Goal: Obtain resource: Obtain resource

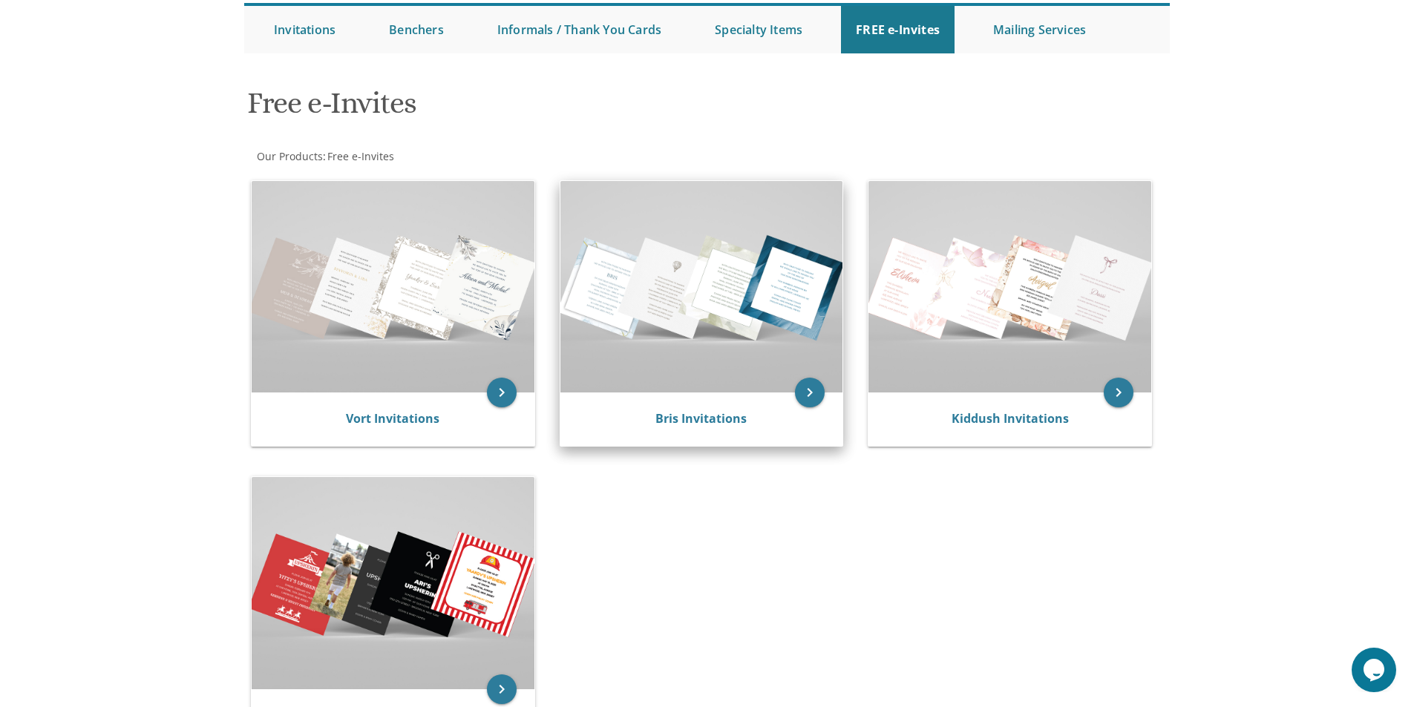
scroll to position [223, 0]
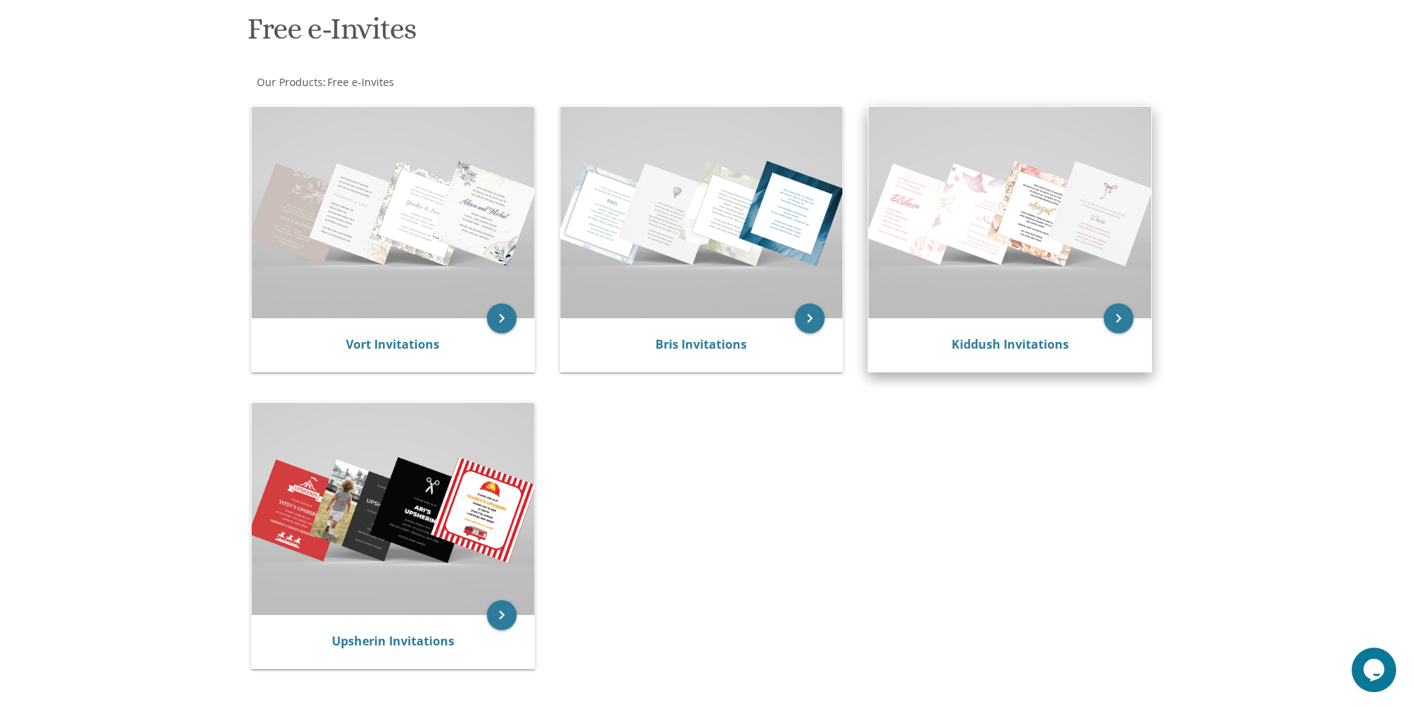
click at [1043, 280] on img at bounding box center [1009, 212] width 283 height 211
click at [1021, 349] on link "Kiddush Invitations" at bounding box center [1009, 344] width 117 height 16
click at [1117, 306] on icon "keyboard_arrow_right" at bounding box center [1118, 318] width 30 height 30
click at [956, 342] on link "Kiddush Invitations" at bounding box center [1009, 344] width 117 height 16
click at [997, 349] on link "Kiddush Invitations" at bounding box center [1009, 344] width 117 height 16
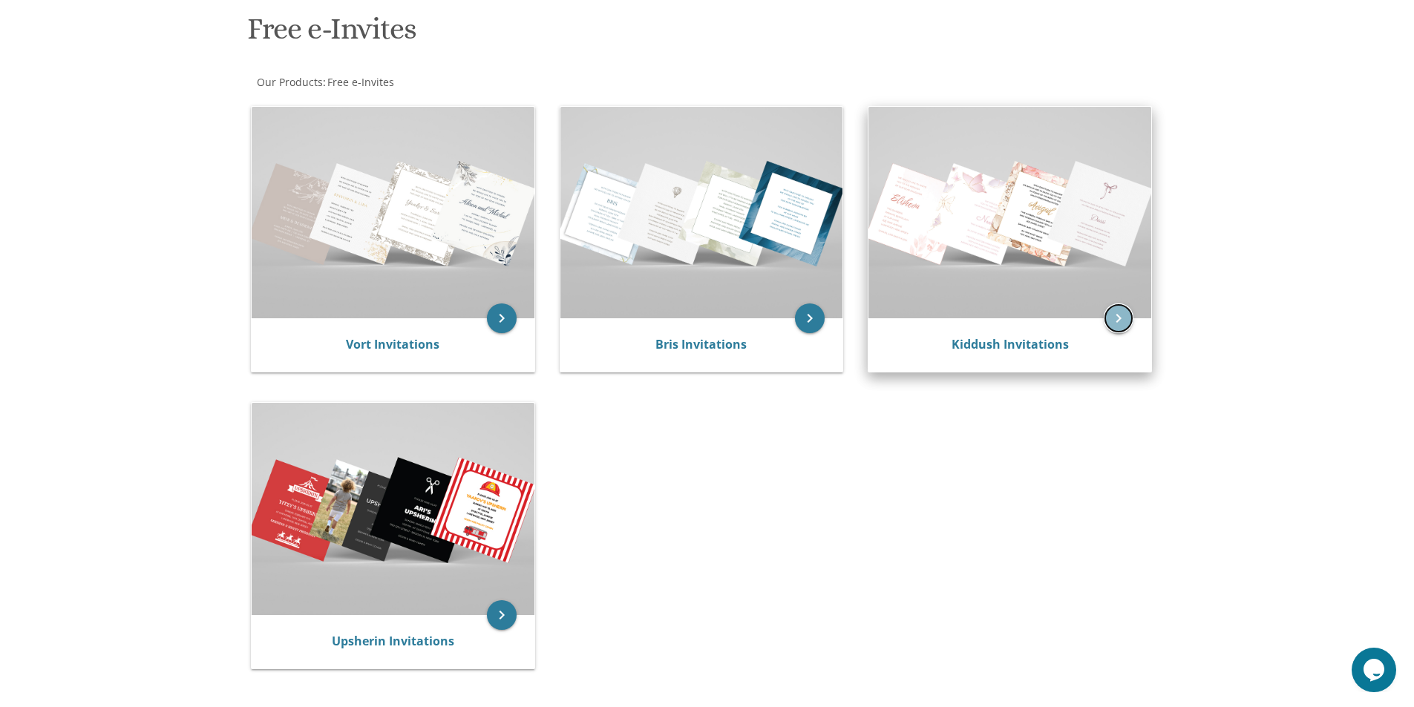
click at [1120, 322] on icon "keyboard_arrow_right" at bounding box center [1118, 318] width 30 height 30
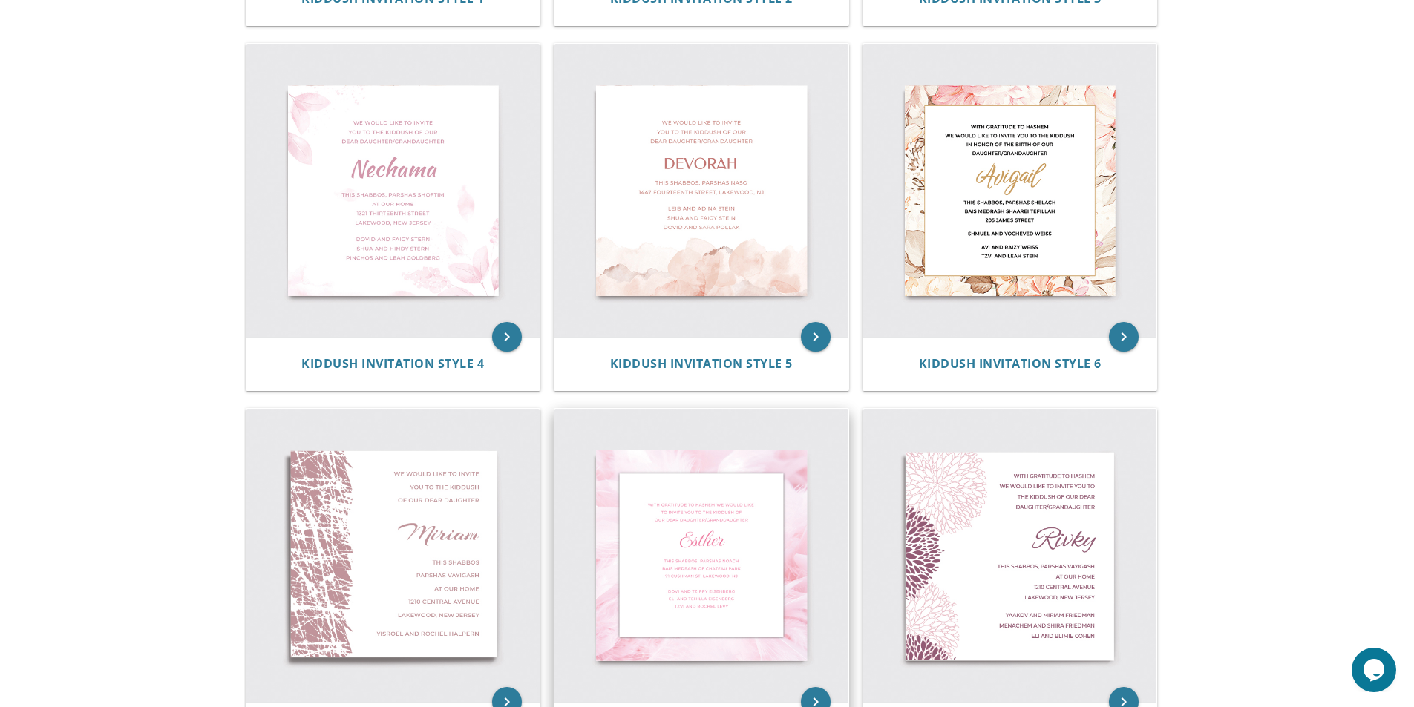
scroll to position [668, 0]
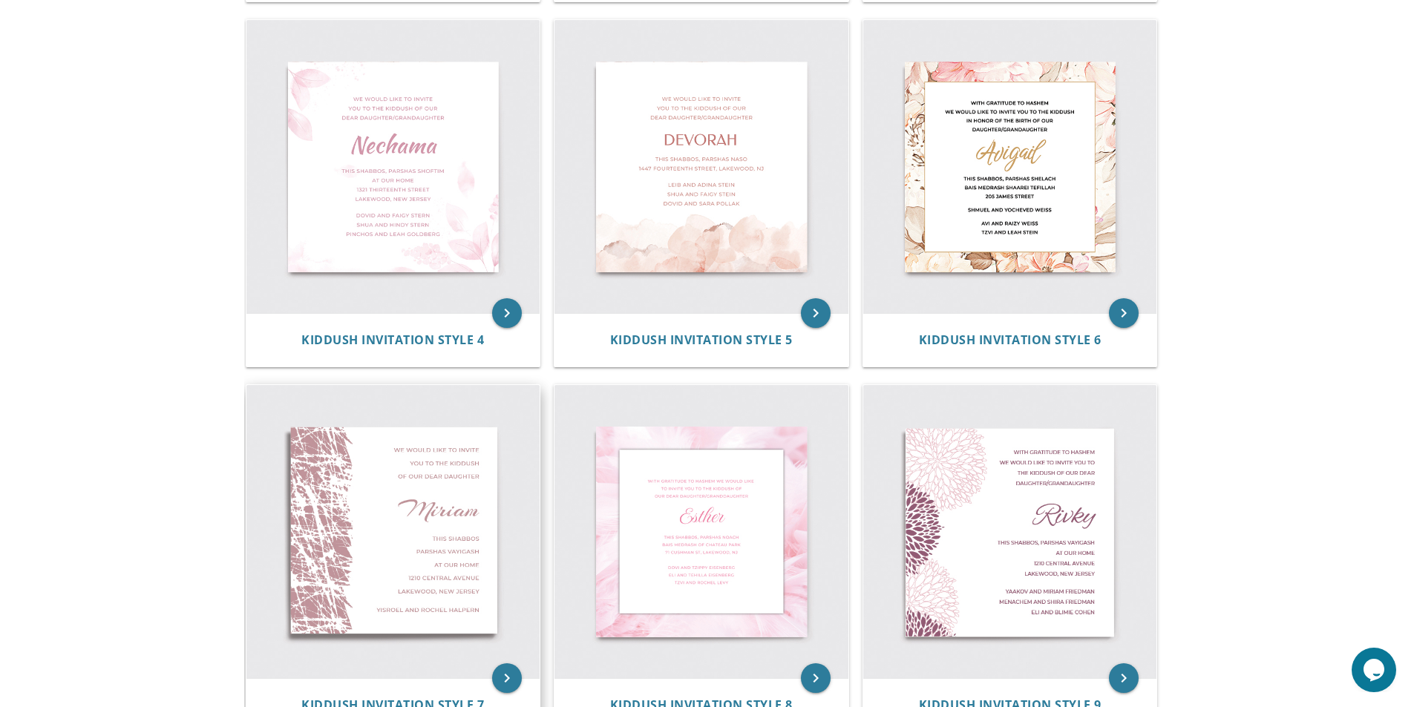
click at [363, 481] on img at bounding box center [393, 532] width 294 height 294
click at [509, 685] on icon "keyboard_arrow_right" at bounding box center [507, 678] width 30 height 30
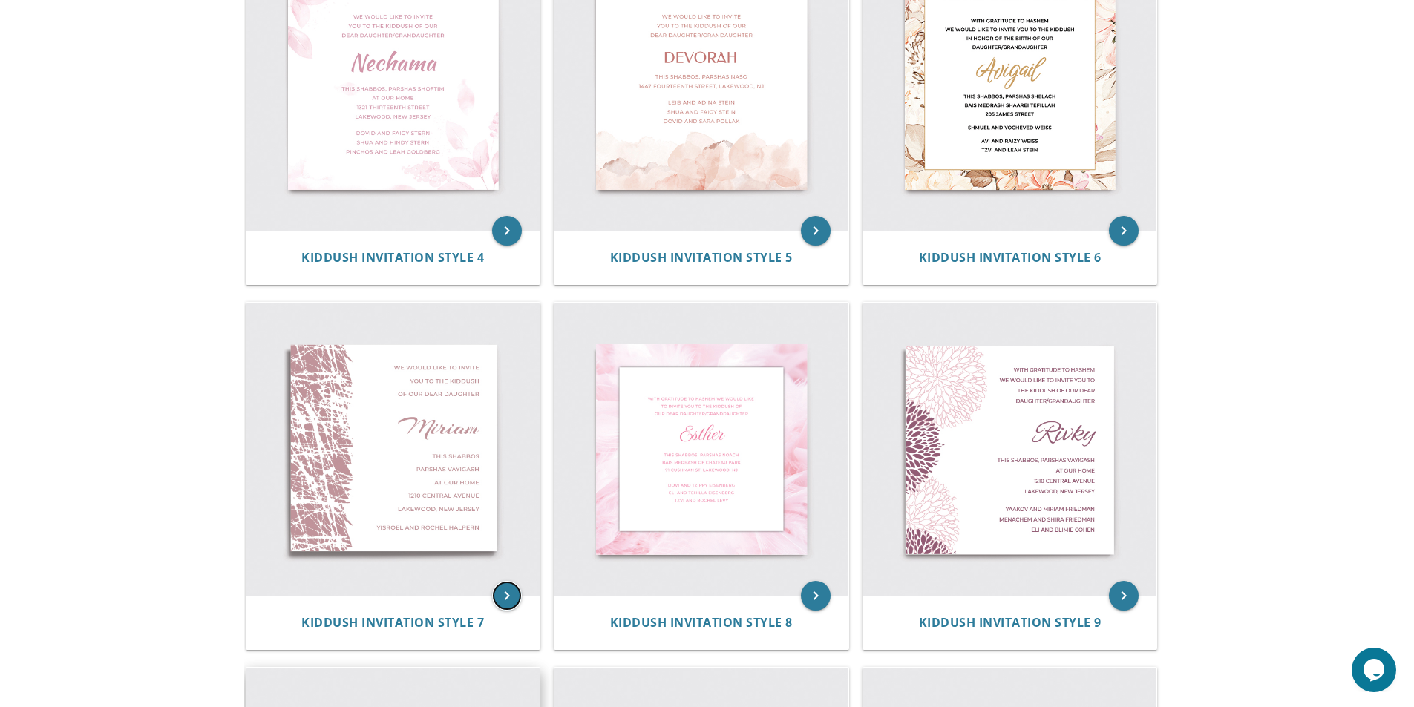
scroll to position [886, 0]
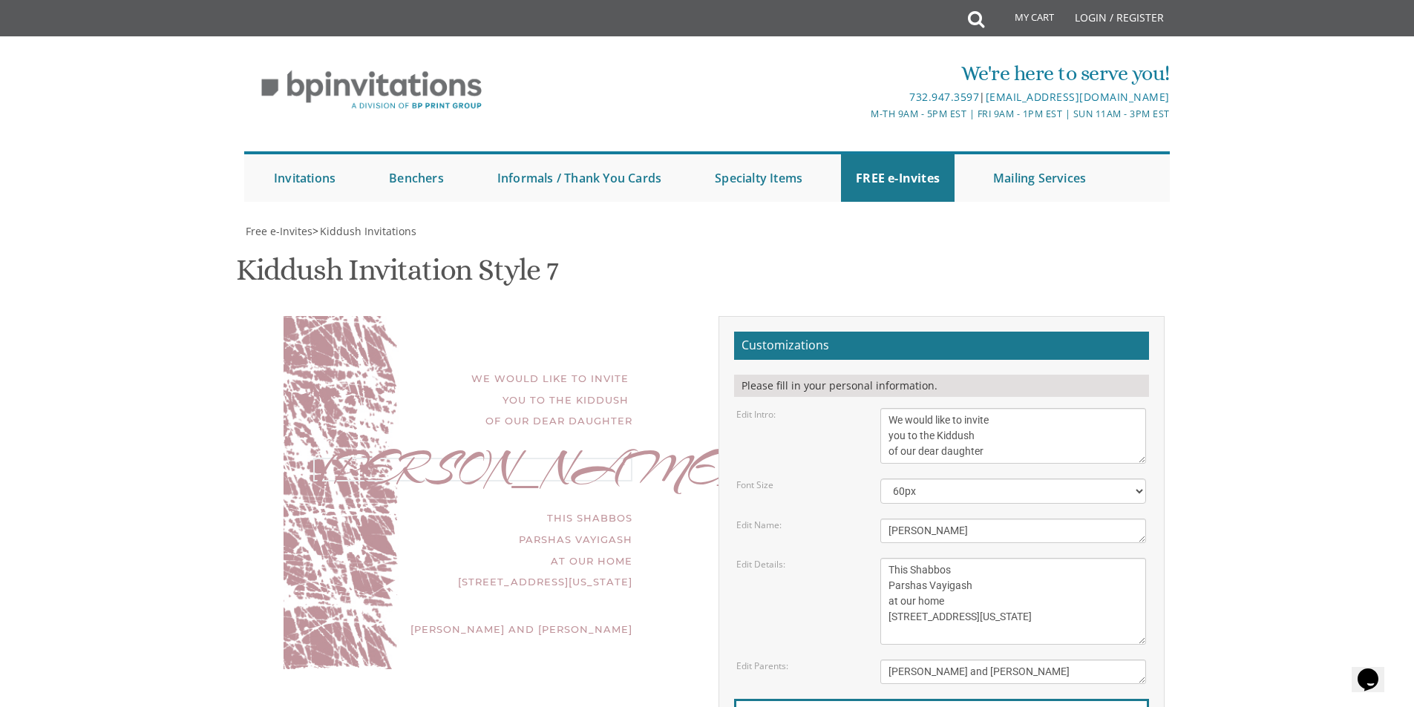
drag, startPoint x: 936, startPoint y: 526, endPoint x: 845, endPoint y: 511, distance: 91.9
click at [845, 511] on form "Customizations Please fill in your personal information. Edit Intro: We would l…" at bounding box center [941, 574] width 415 height 484
type textarea "[PERSON_NAME]"
drag, startPoint x: 980, startPoint y: 513, endPoint x: 931, endPoint y: 517, distance: 49.2
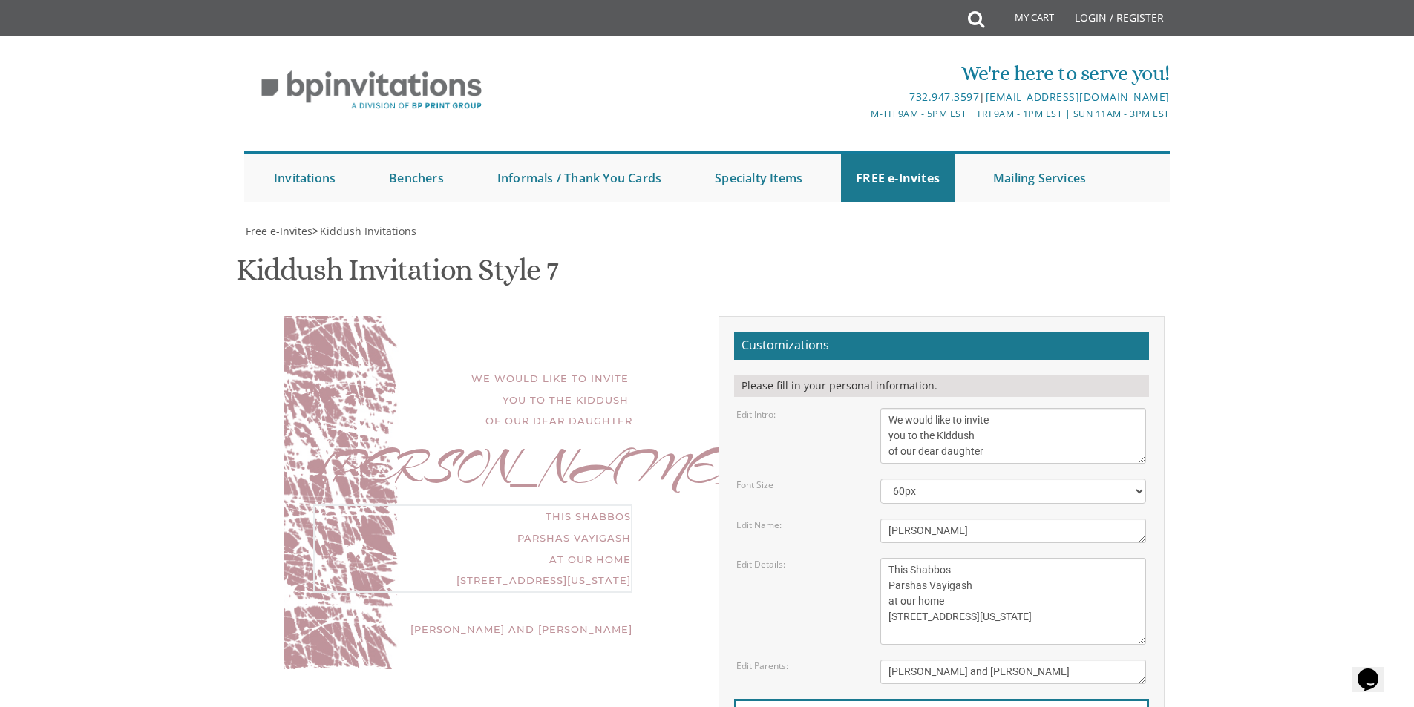
click at [931, 558] on textarea "This Shabbos Parshas Vayigash at our home [STREET_ADDRESS][US_STATE]" at bounding box center [1013, 601] width 266 height 87
click at [969, 558] on textarea "This Shabbos Parshas Vayigash at our home [STREET_ADDRESS][US_STATE]" at bounding box center [1013, 601] width 266 height 87
drag, startPoint x: 969, startPoint y: 514, endPoint x: 928, endPoint y: 511, distance: 41.0
click at [928, 558] on textarea "This Shabbos Parshas Vayigash at our home [STREET_ADDRESS][US_STATE]" at bounding box center [1013, 601] width 266 height 87
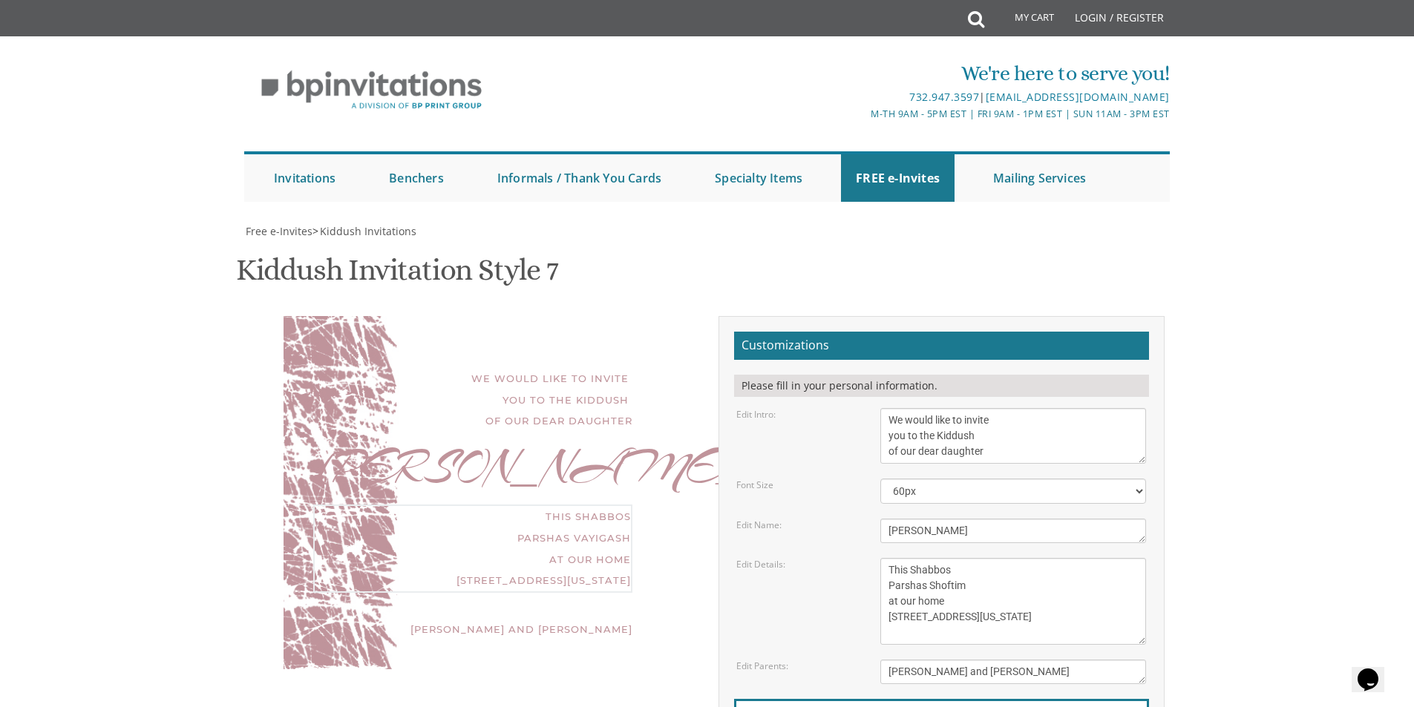
drag, startPoint x: 956, startPoint y: 453, endPoint x: 879, endPoint y: 454, distance: 76.4
click at [879, 558] on div "This Shabbos Parshas Vayigash at our home [STREET_ADDRESS][US_STATE]" at bounding box center [1013, 601] width 288 height 87
drag, startPoint x: 948, startPoint y: 475, endPoint x: 881, endPoint y: 476, distance: 66.8
click at [881, 558] on textarea "This Shabbos Parshas Vayigash at our home [STREET_ADDRESS][US_STATE]" at bounding box center [1013, 601] width 266 height 87
type textarea "This Shabbos Parshas Shoftim IN [STREET_ADDRESS][US_STATE]"
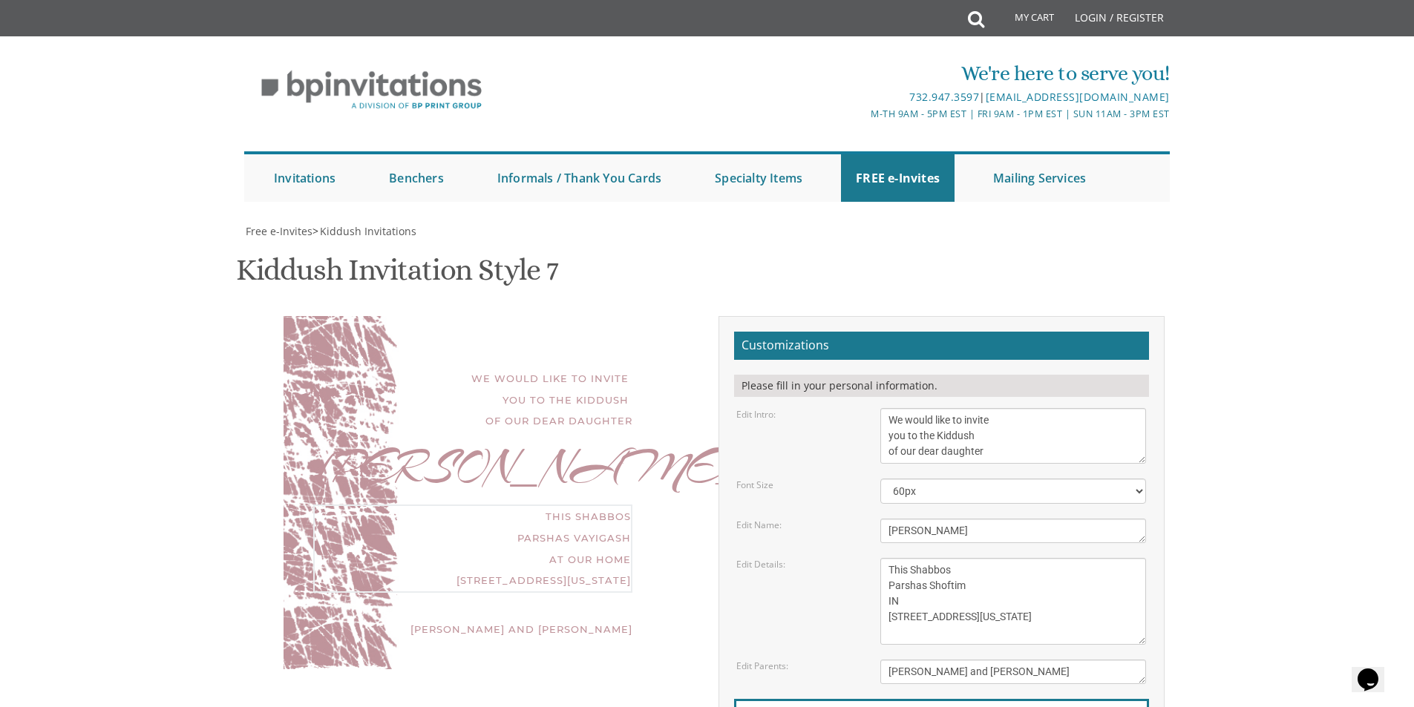
click at [1028, 660] on textarea "[PERSON_NAME] and [PERSON_NAME]" at bounding box center [1013, 672] width 266 height 24
drag, startPoint x: 1043, startPoint y: 456, endPoint x: 700, endPoint y: 418, distance: 344.9
click at [700, 418] on div "We would like to invite you to the Kiddush of our dear daughter [PERSON_NAME] T…" at bounding box center [707, 578] width 936 height 525
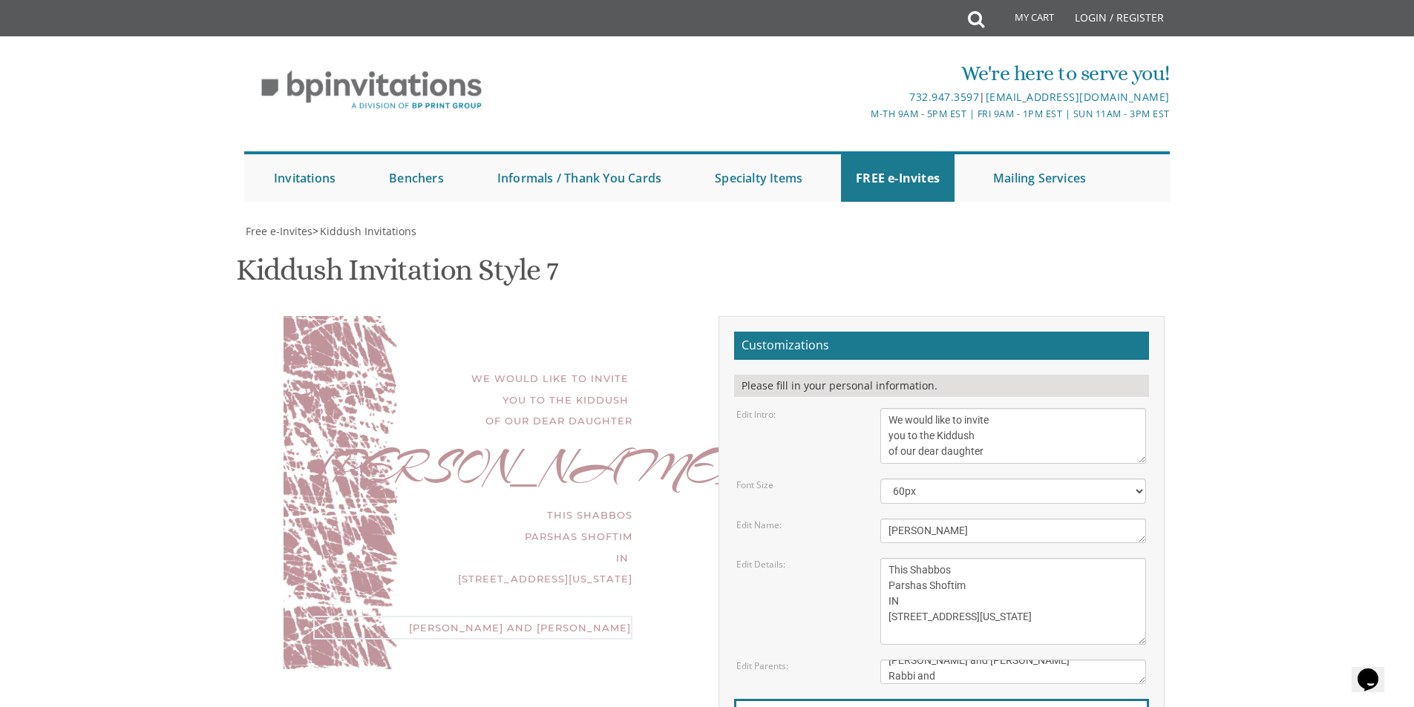
type textarea "[PERSON_NAME] and [PERSON_NAME] Rabbi and"
click at [910, 558] on textarea "This Shabbos Parshas Vayigash at our home [STREET_ADDRESS][US_STATE]" at bounding box center [1013, 601] width 266 height 87
type textarea "This Shabbos Parshas Shoftim IN [GEOGRAPHIC_DATA] machzik Bracha [STREET_ADDRES…"
click at [955, 660] on textarea "[PERSON_NAME] and [PERSON_NAME]" at bounding box center [1013, 672] width 266 height 24
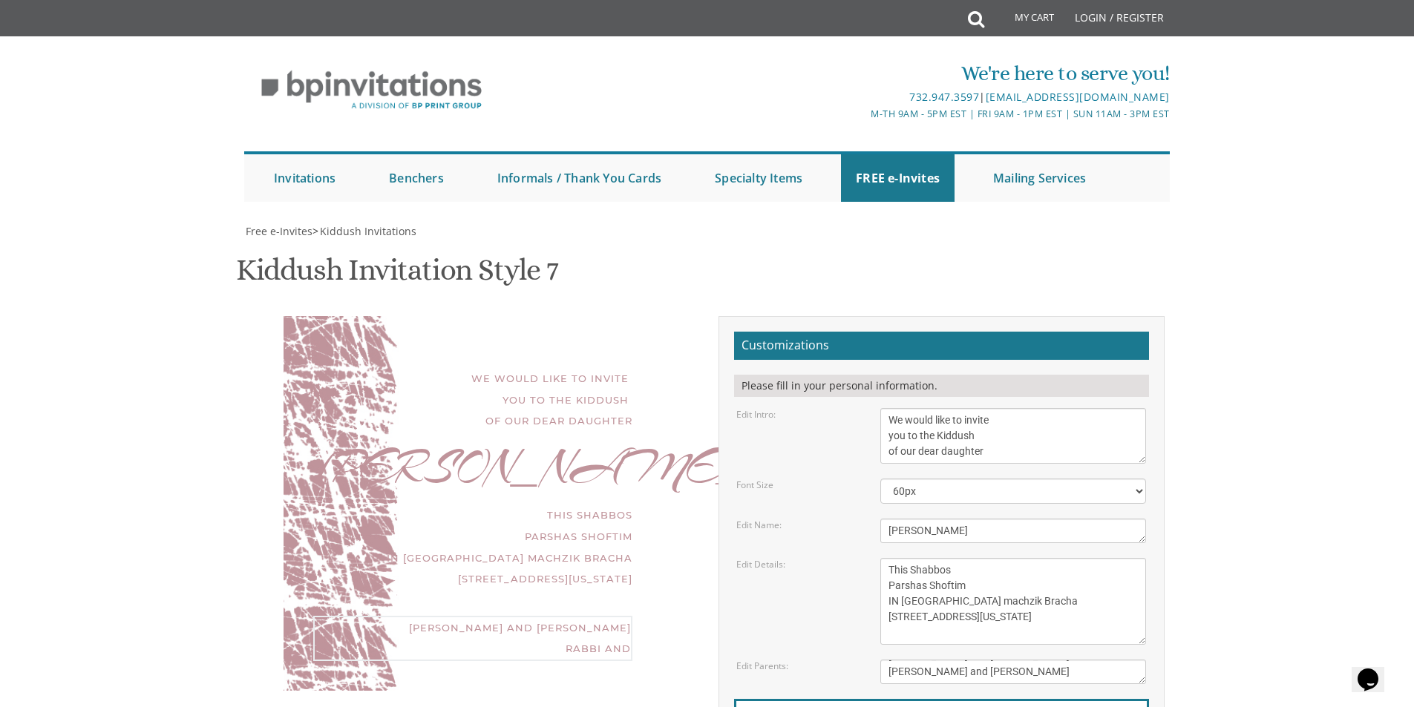
click at [1017, 660] on textarea "[PERSON_NAME] and [PERSON_NAME]" at bounding box center [1013, 672] width 266 height 24
type textarea "[PERSON_NAME] and [PERSON_NAME] and [PERSON_NAME] and [PERSON_NAME]"
click at [919, 558] on textarea "This Shabbos Parshas Vayigash at our home [STREET_ADDRESS][US_STATE]" at bounding box center [1013, 601] width 266 height 87
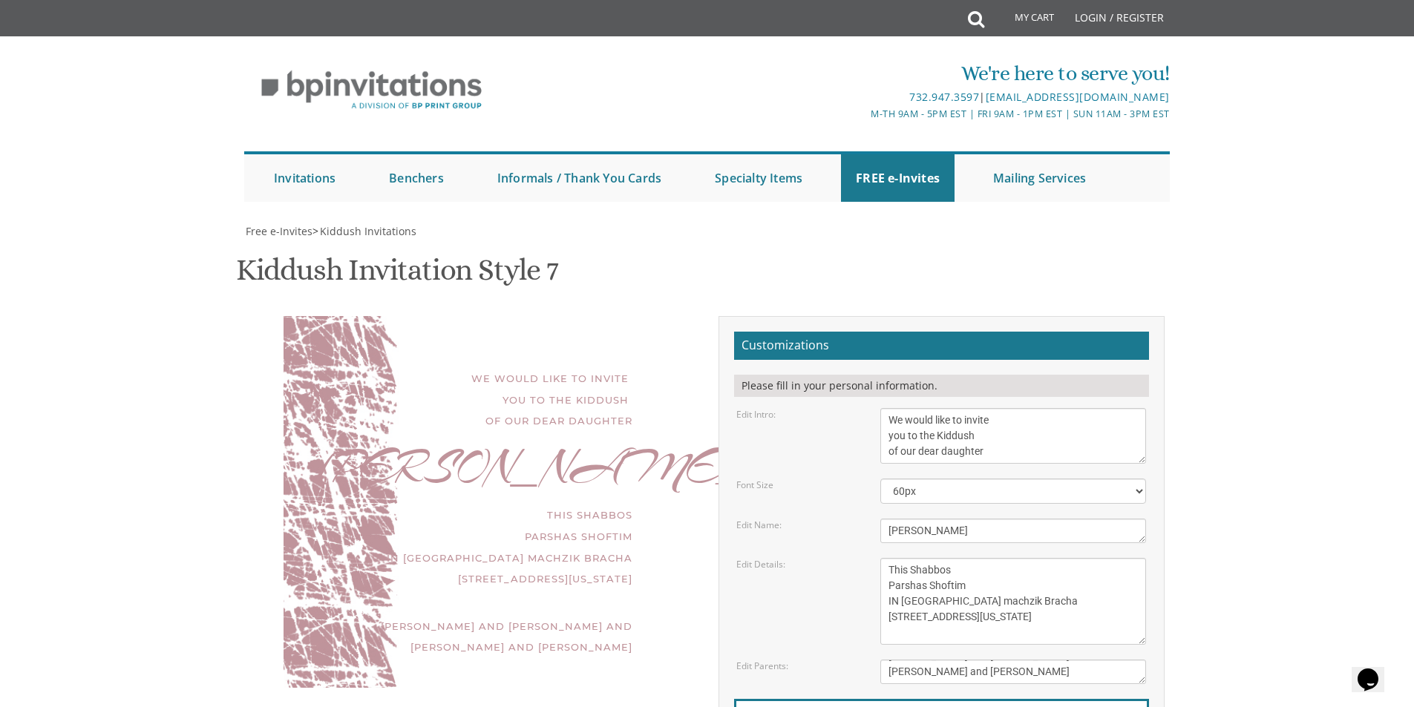
type input "[EMAIL_ADDRESS][DOMAIN_NAME]"
